Goal: Information Seeking & Learning: Learn about a topic

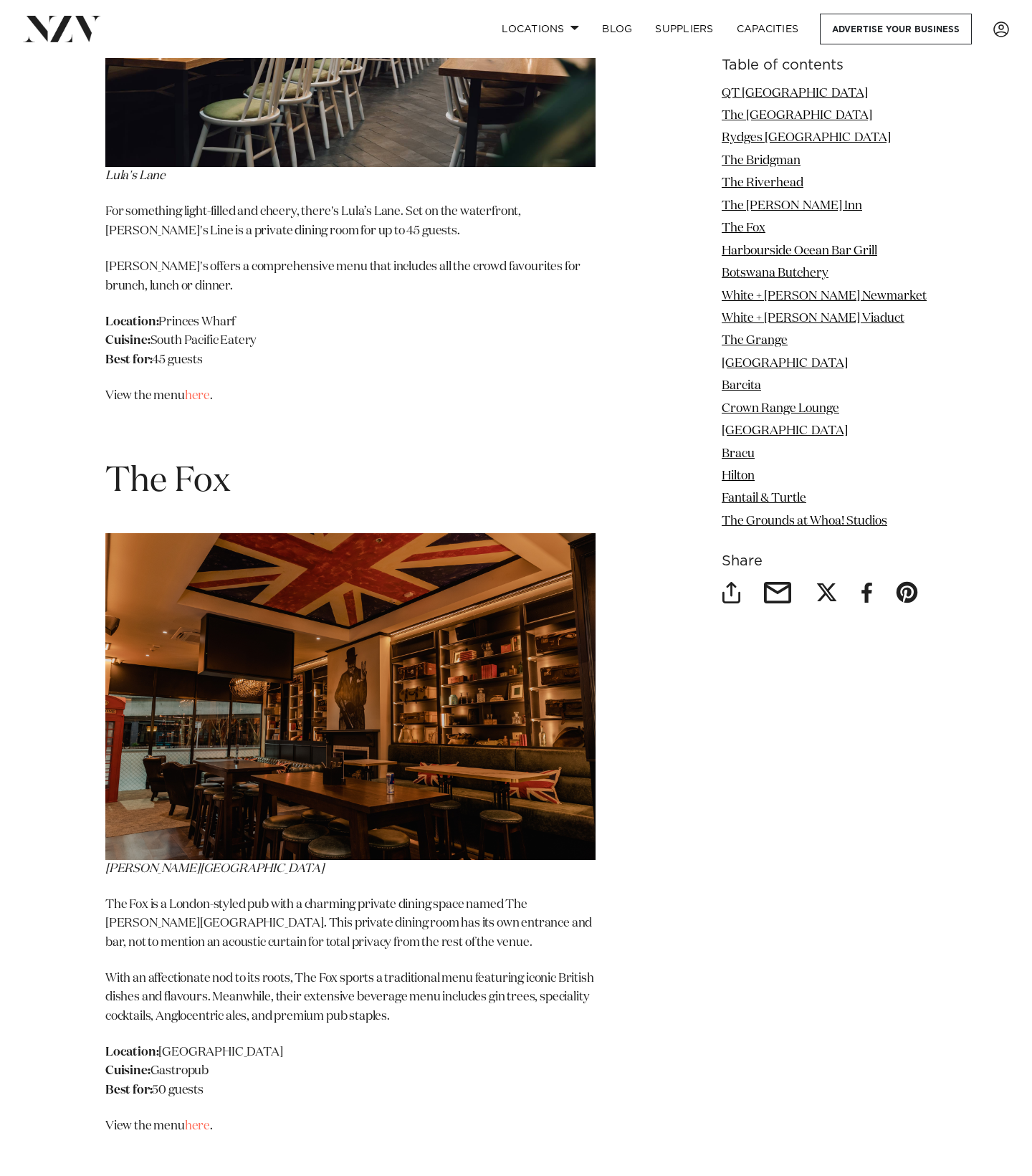
scroll to position [5633, 0]
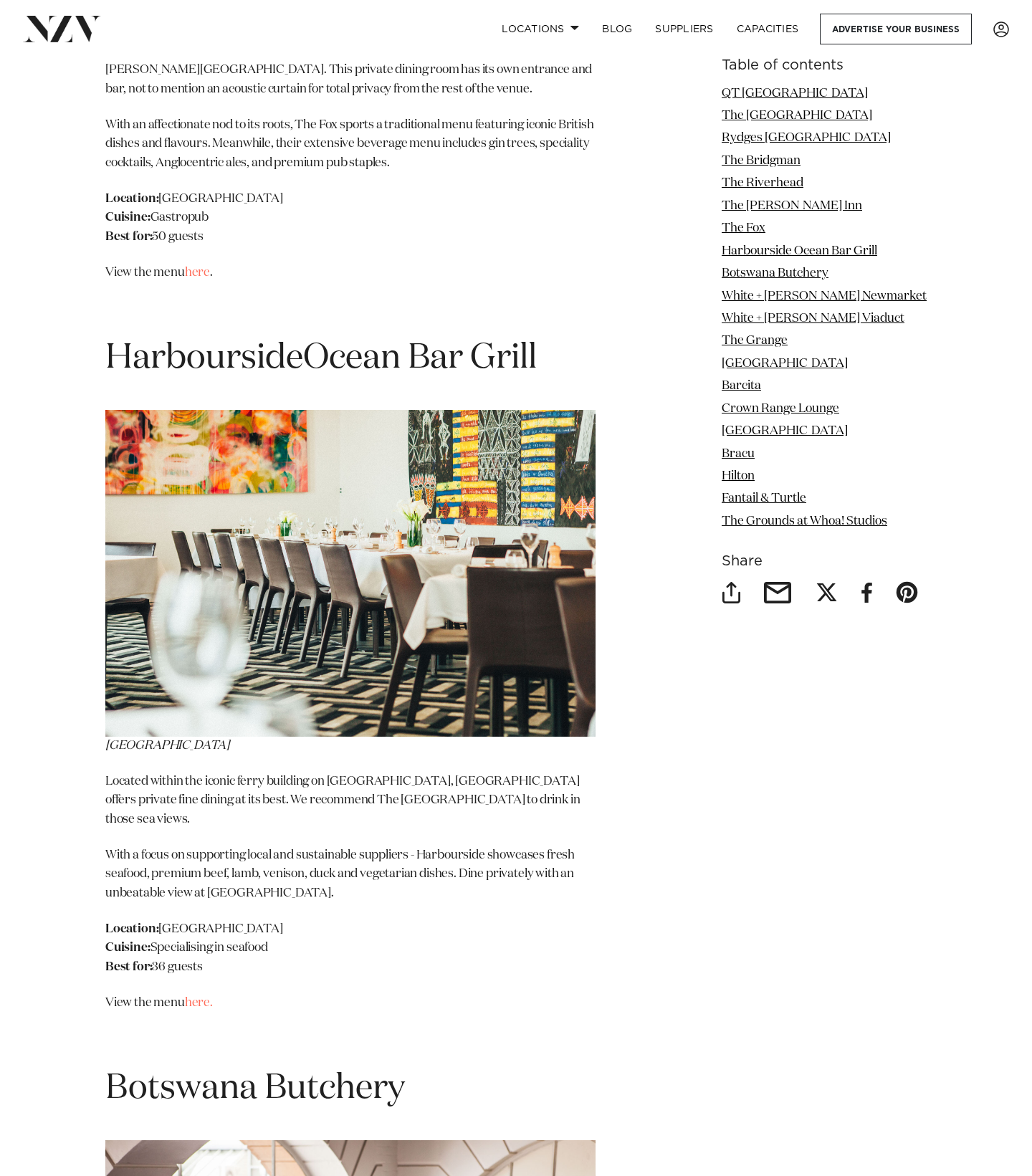
scroll to position [6486, 0]
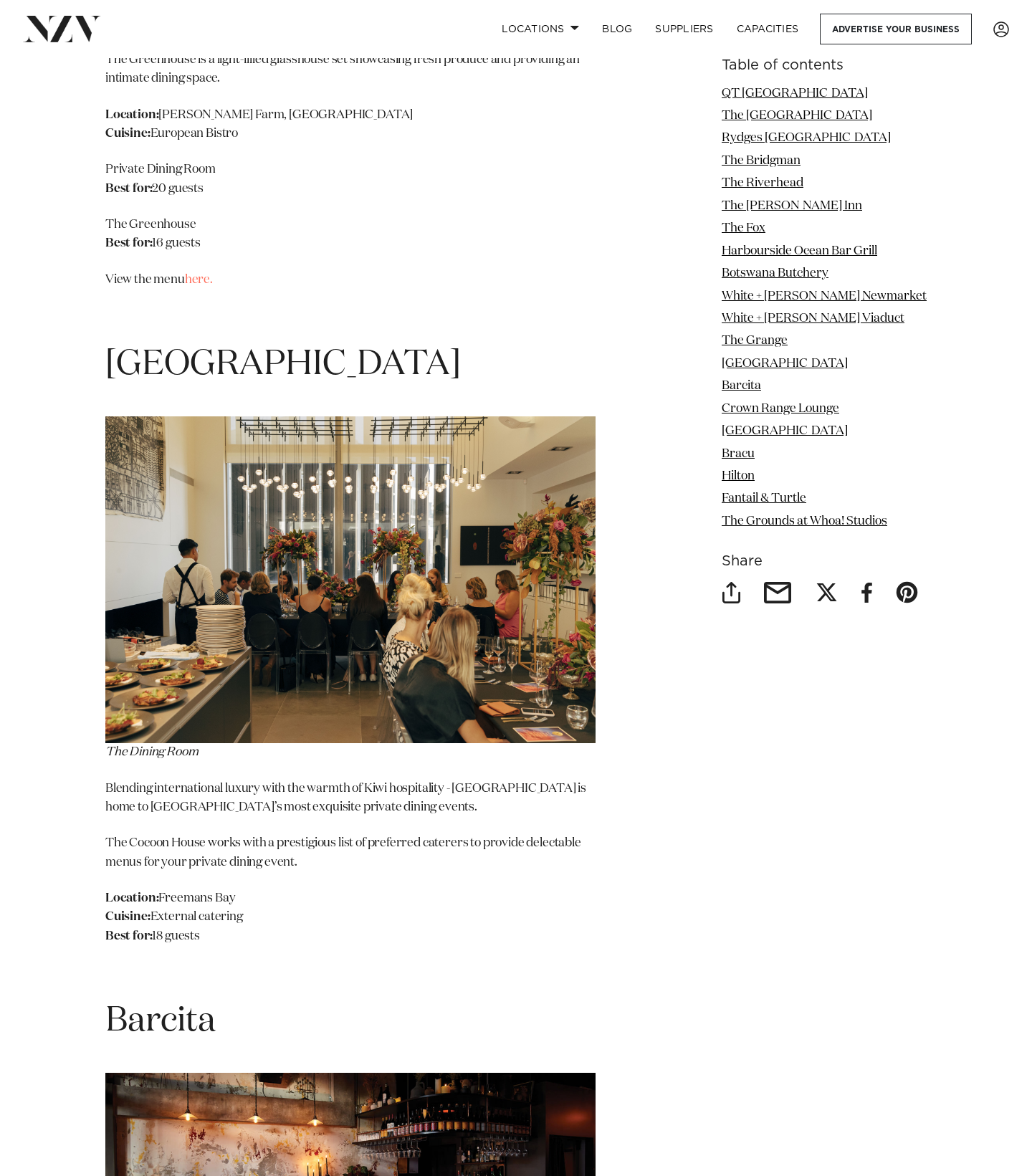
scroll to position [10303, 0]
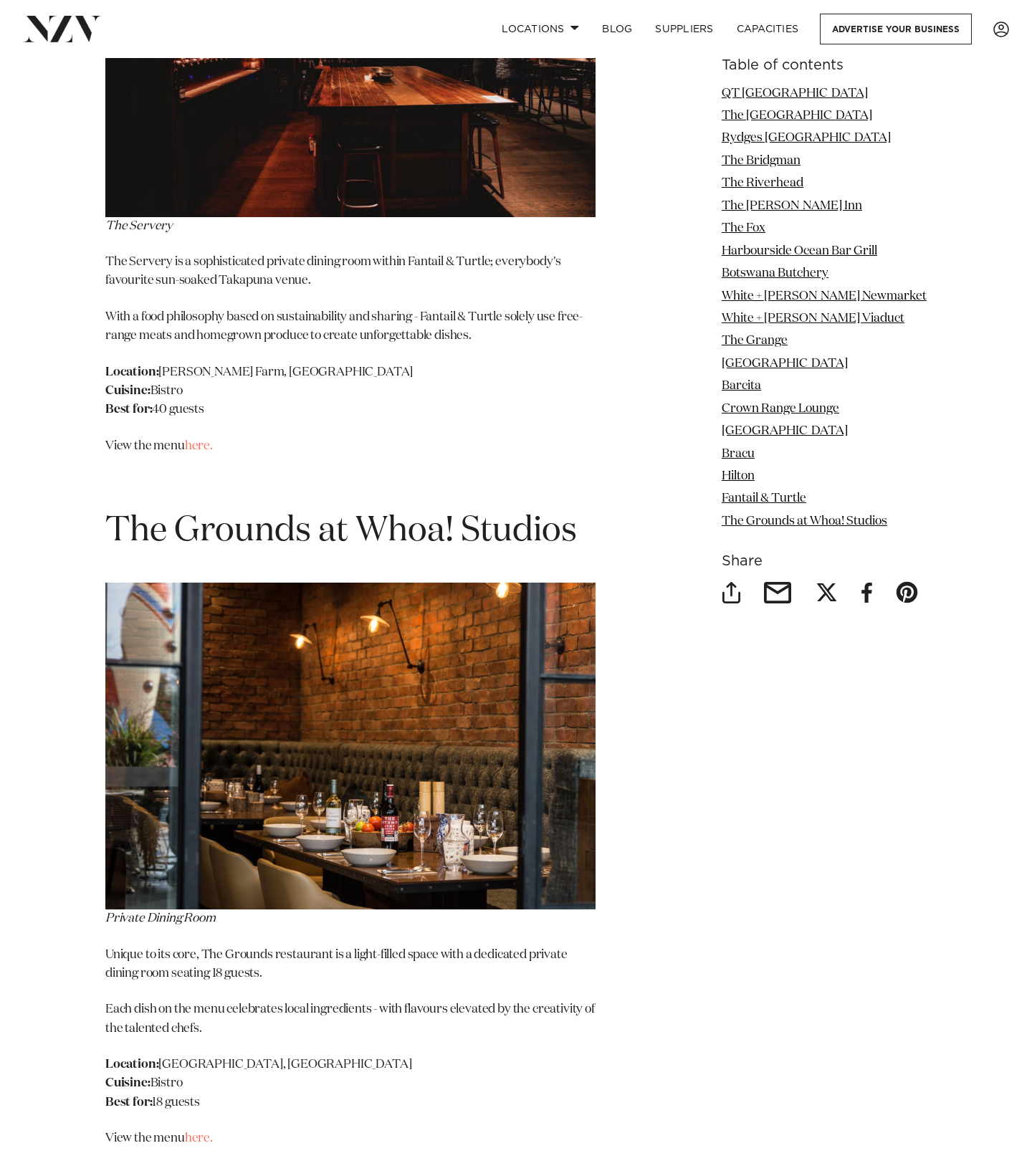
scroll to position [14995, 0]
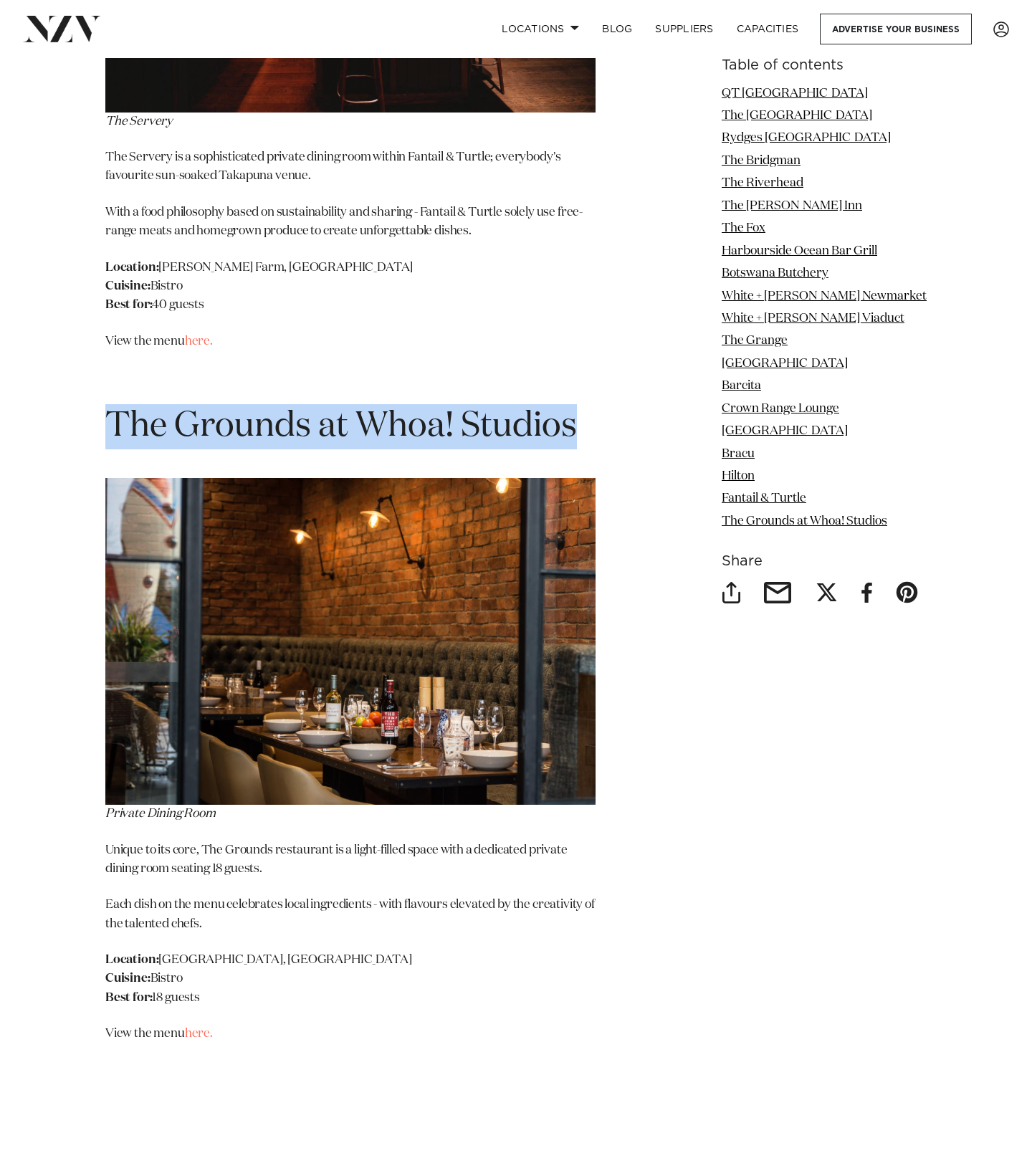
drag, startPoint x: 605, startPoint y: 243, endPoint x: 113, endPoint y: 236, distance: 492.0
copy span "The Grounds at Whoa! Studios"
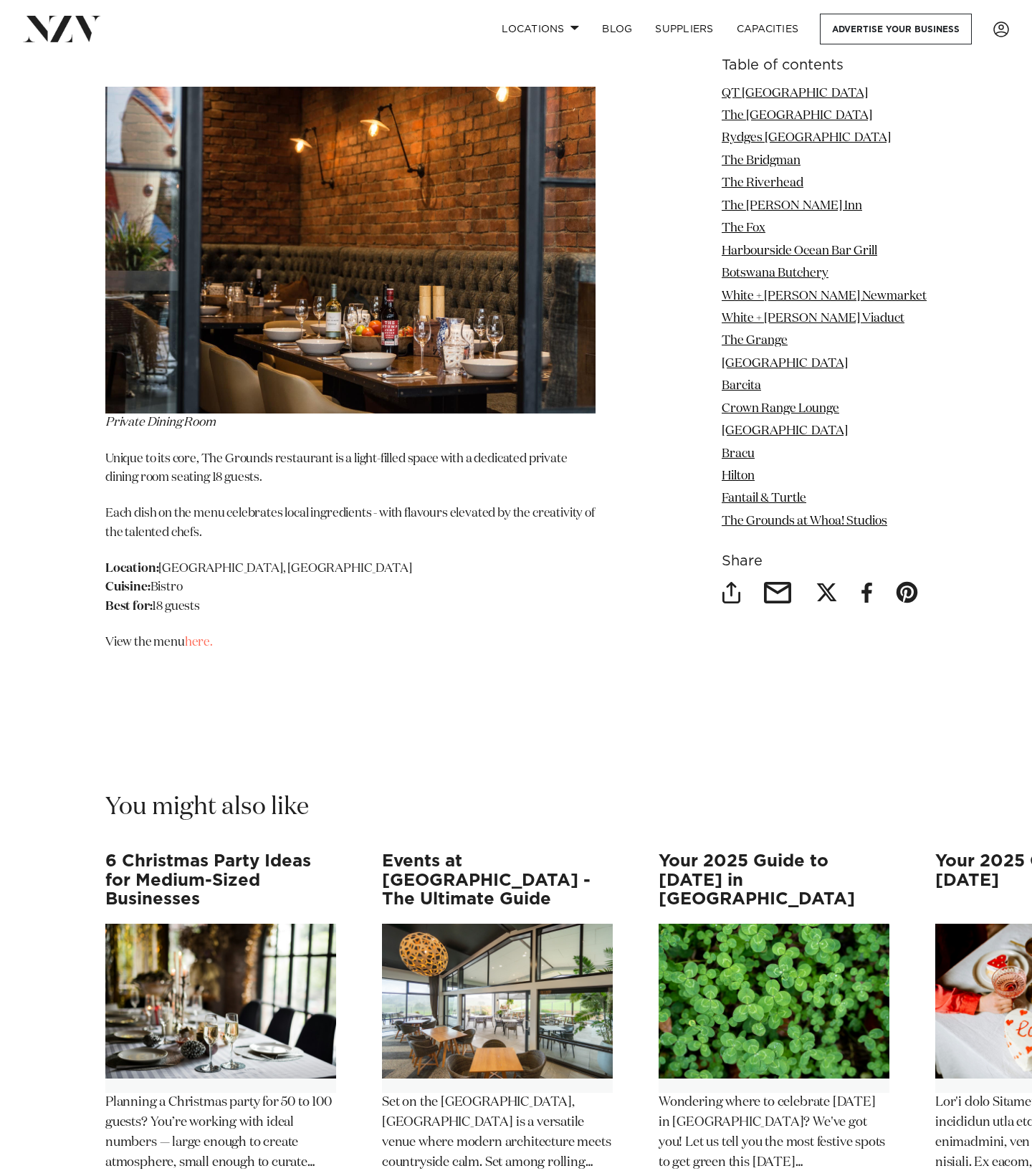
scroll to position [15398, 0]
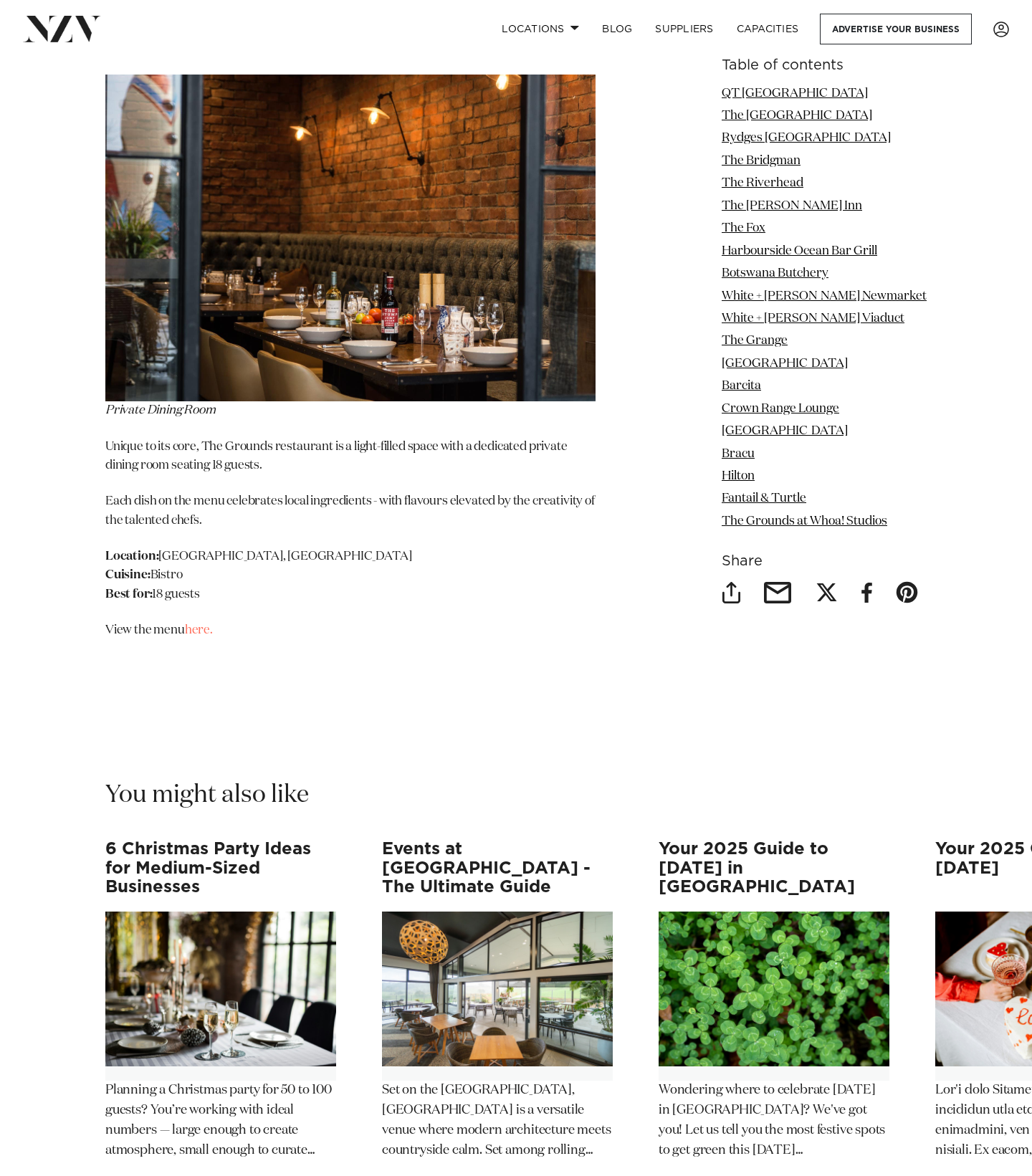
click at [186, 1080] on p "Planning a Christmas party for 50 to 100 guests? You’re working with ideal numb…" at bounding box center [220, 1120] width 231 height 80
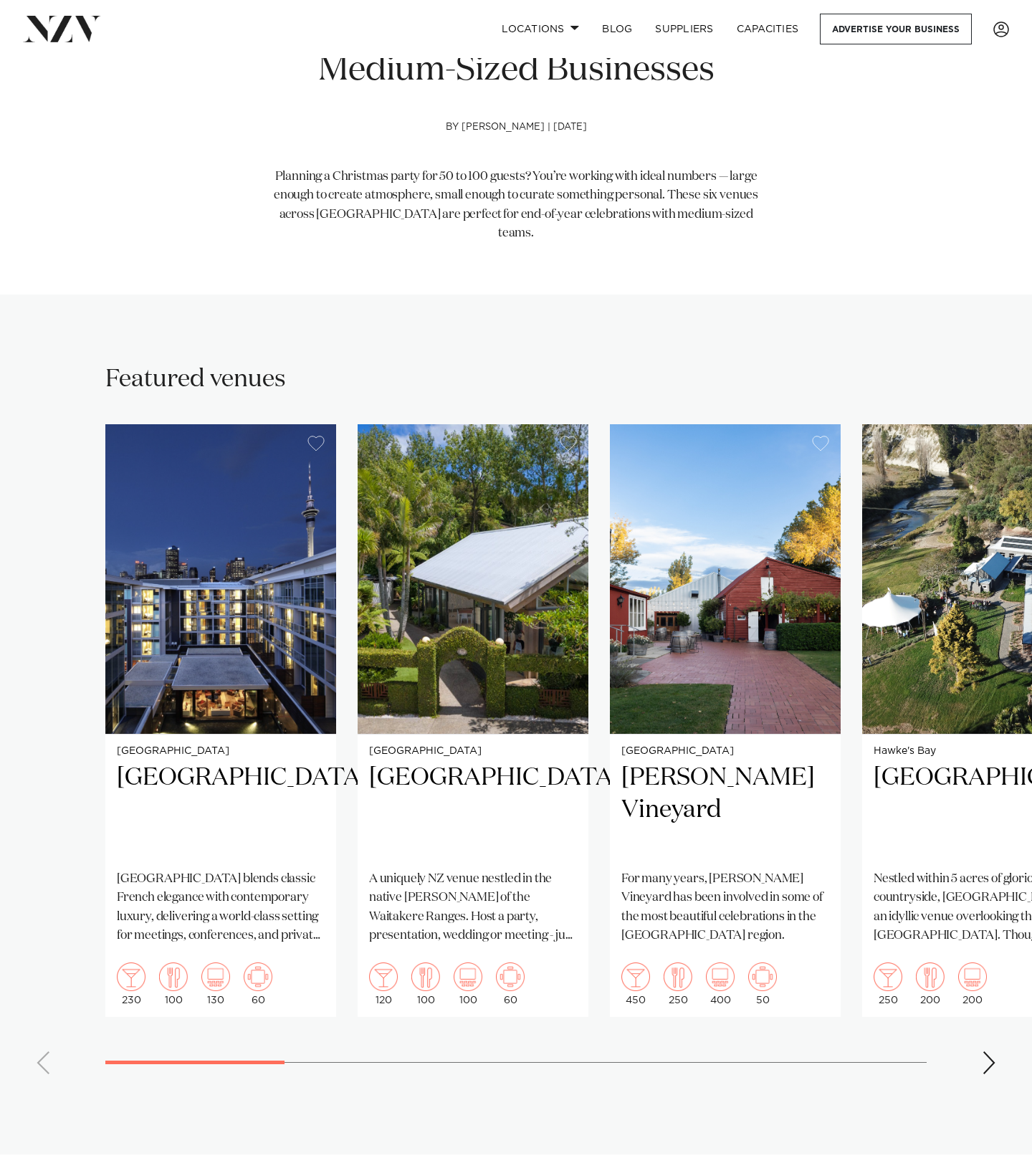
scroll to position [575, 0]
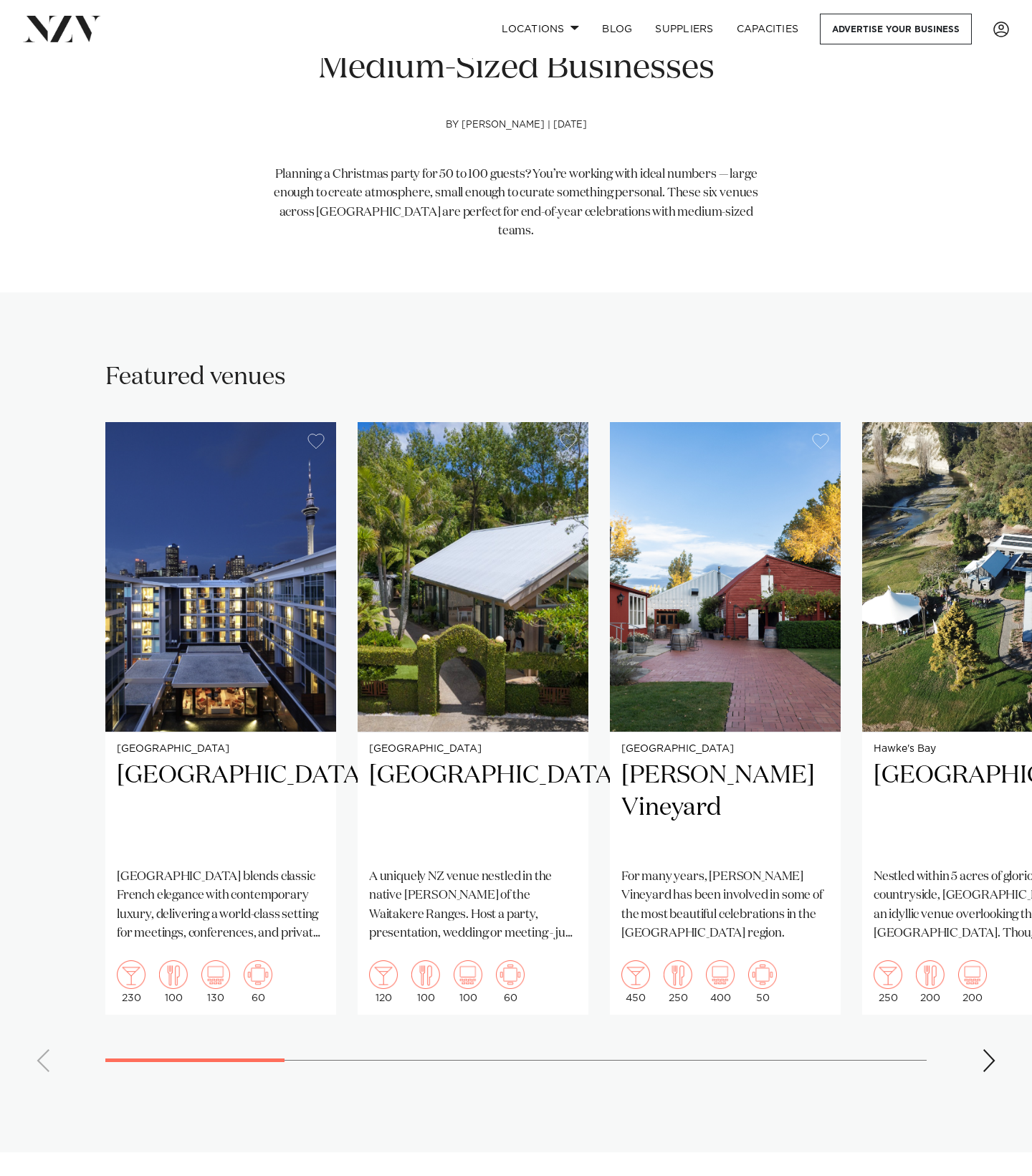
click at [995, 1049] on div "Next slide" at bounding box center [989, 1060] width 14 height 23
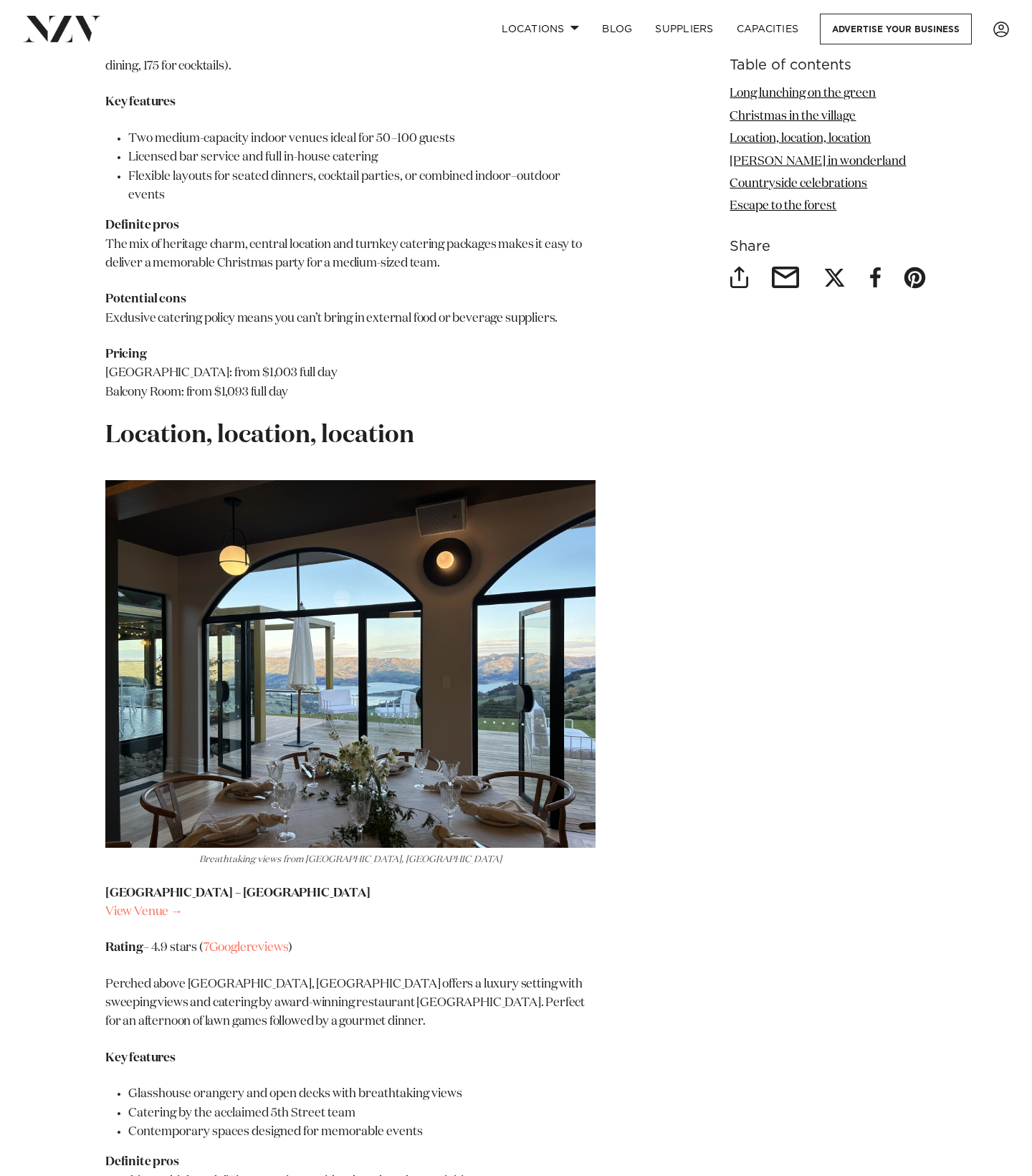
scroll to position [3382, 0]
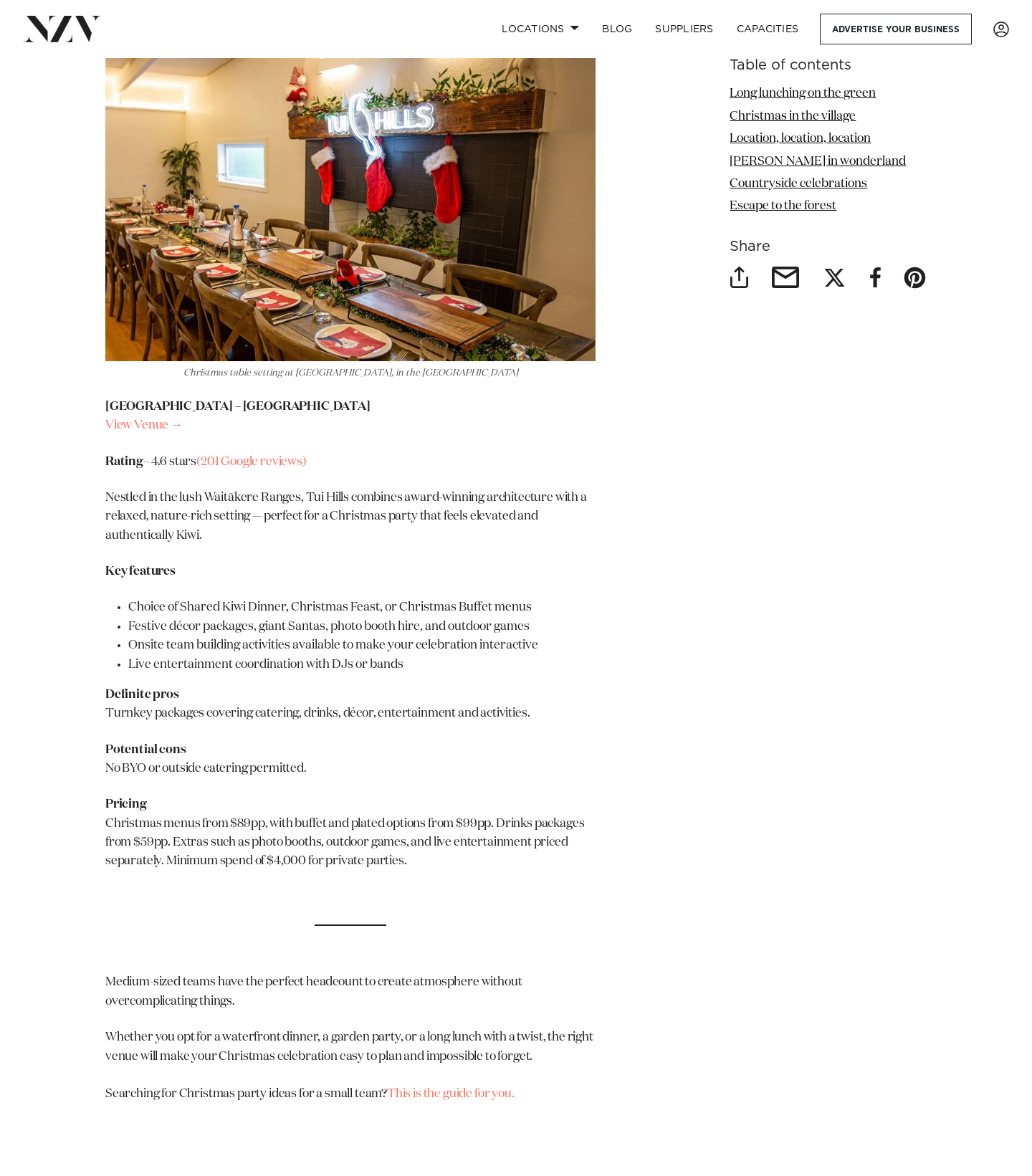
scroll to position [6120, 0]
